Goal: Task Accomplishment & Management: Manage account settings

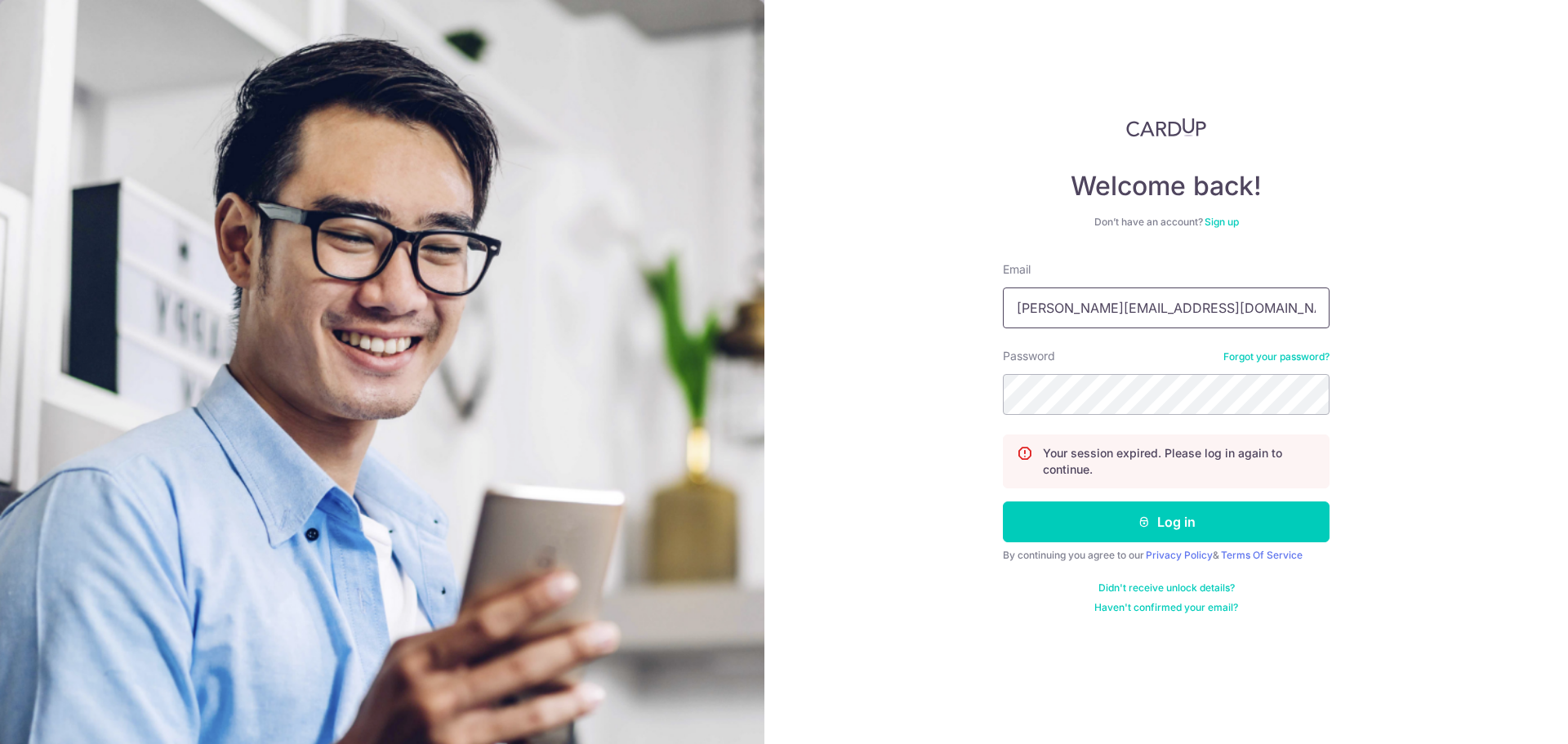
drag, startPoint x: 1175, startPoint y: 306, endPoint x: 801, endPoint y: 278, distance: 375.0
click at [801, 278] on div "Welcome back! Don’t have an account? Sign up Email [PERSON_NAME][EMAIL_ADDRESS]…" at bounding box center [1166, 372] width 804 height 744
type input "[EMAIL_ADDRESS][DOMAIN_NAME]"
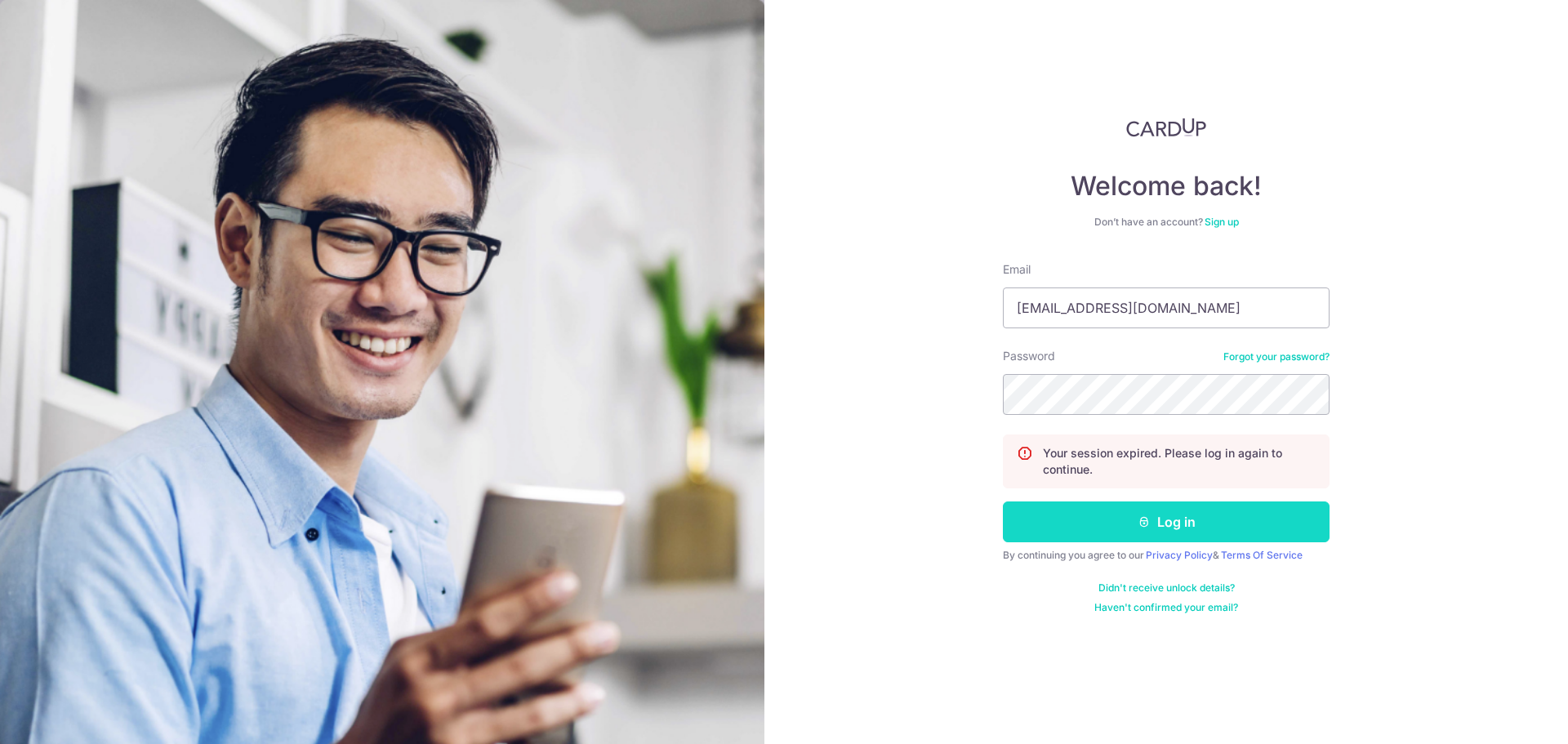
click at [1132, 532] on button "Log in" at bounding box center [1166, 522] width 326 height 41
